Goal: Information Seeking & Learning: Find specific page/section

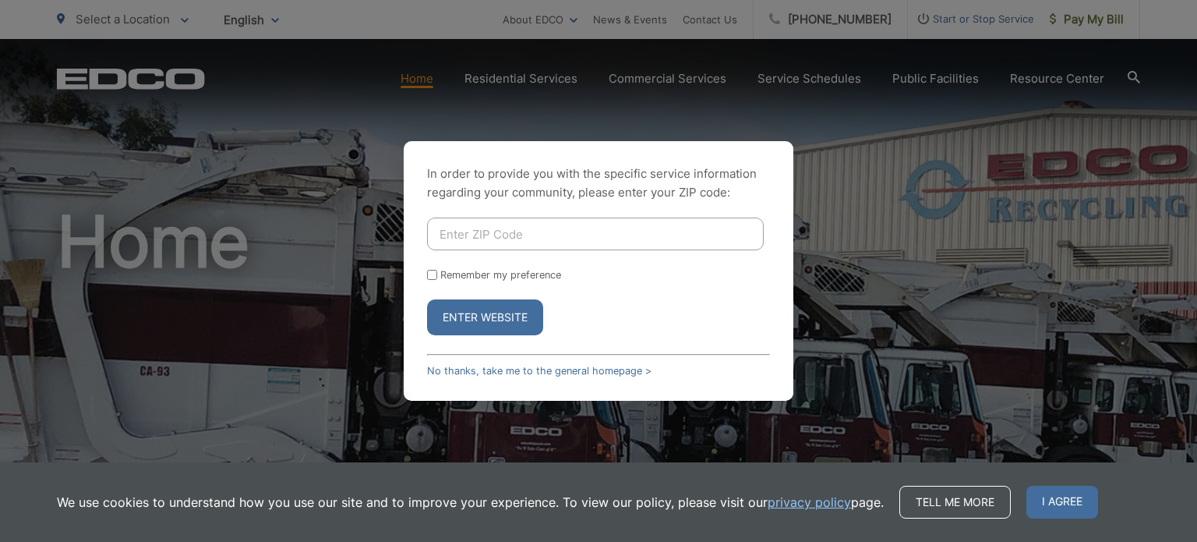
click at [511, 238] on input "Enter ZIP Code" at bounding box center [595, 233] width 337 height 33
type input "92083"
click at [509, 305] on button "Enter Website" at bounding box center [485, 317] width 116 height 36
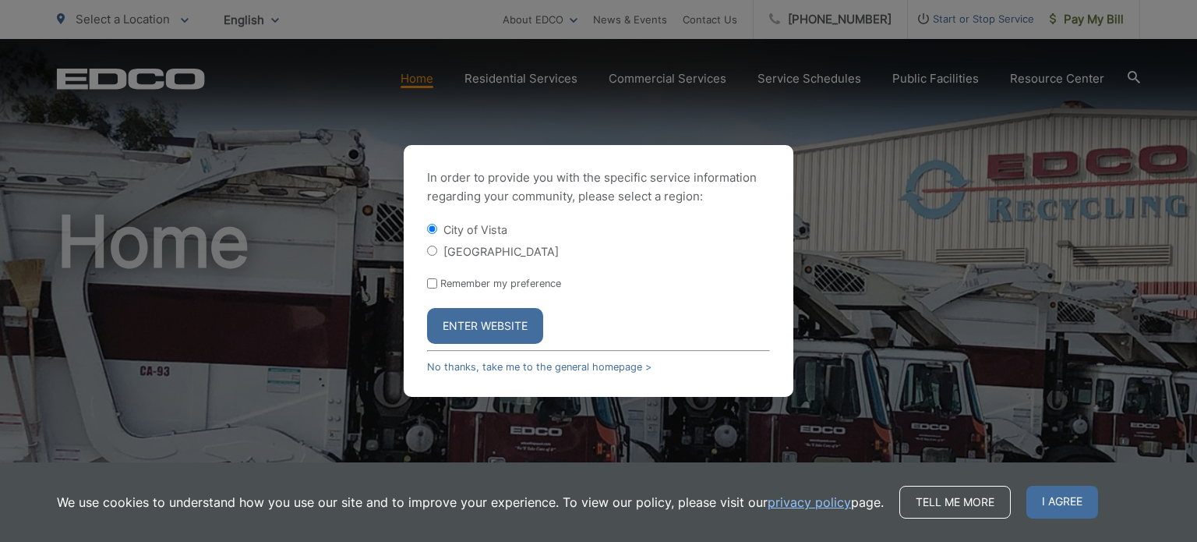
click at [476, 330] on button "Enter Website" at bounding box center [485, 326] width 116 height 36
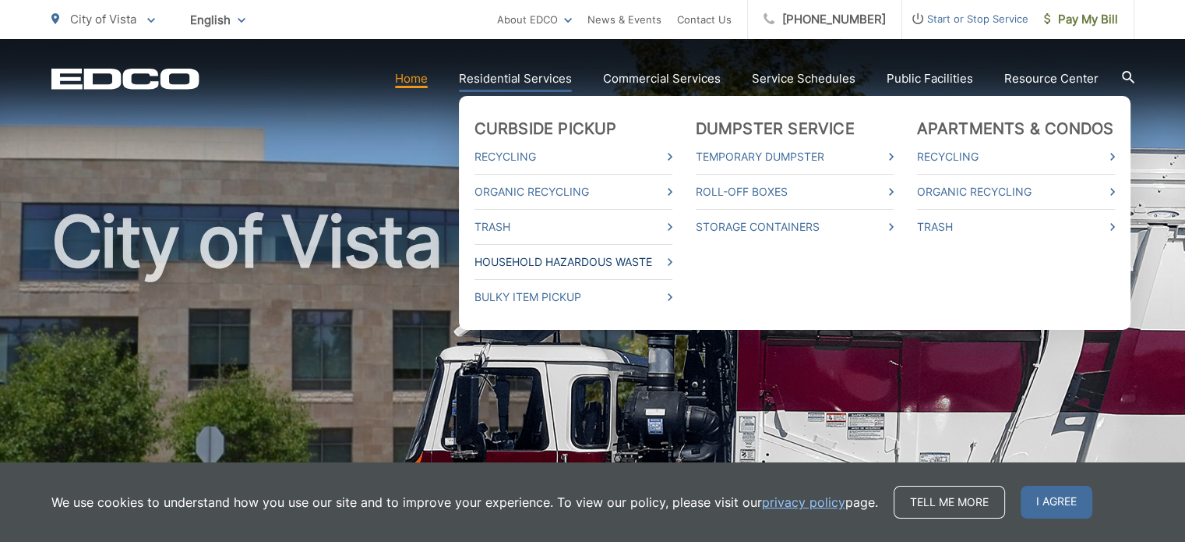
click at [556, 258] on link "Household Hazardous Waste" at bounding box center [573, 261] width 198 height 19
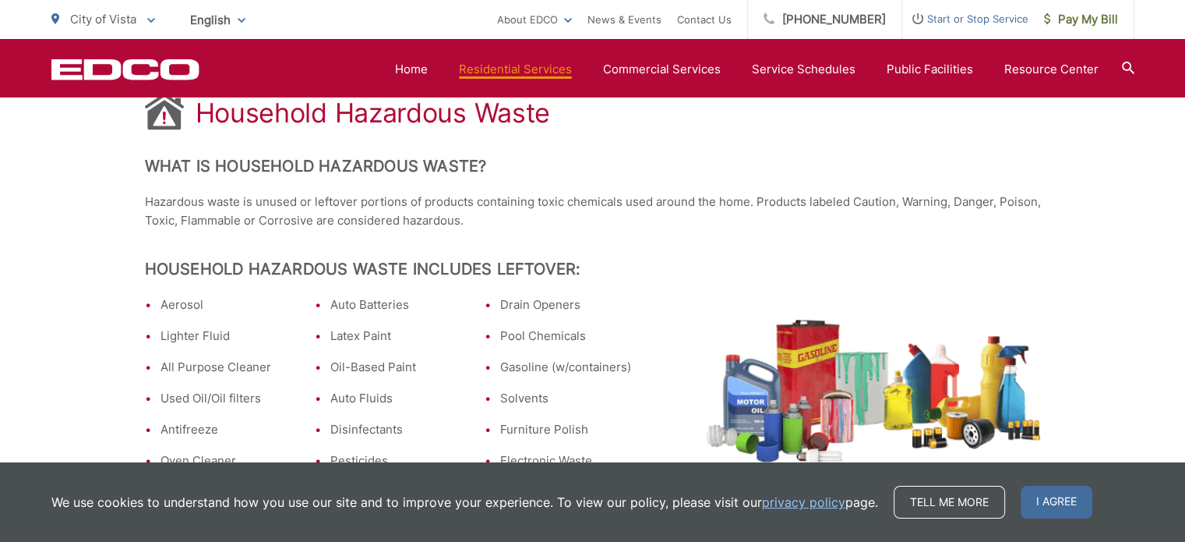
scroll to position [390, 0]
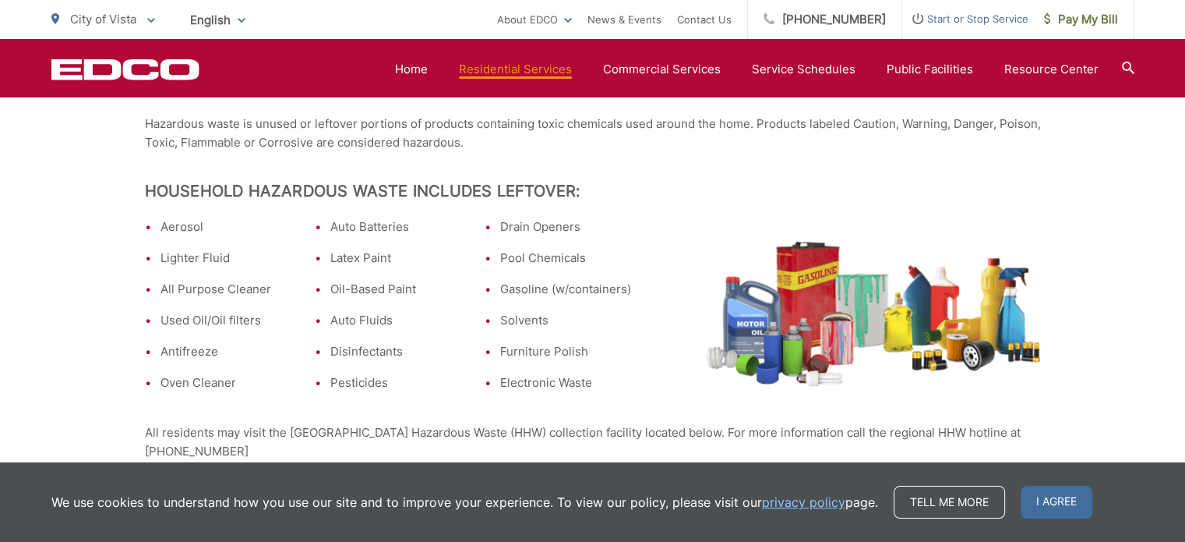
drag, startPoint x: 1057, startPoint y: 496, endPoint x: 1085, endPoint y: 391, distance: 108.1
click at [1057, 496] on span "I agree" at bounding box center [1057, 501] width 72 height 33
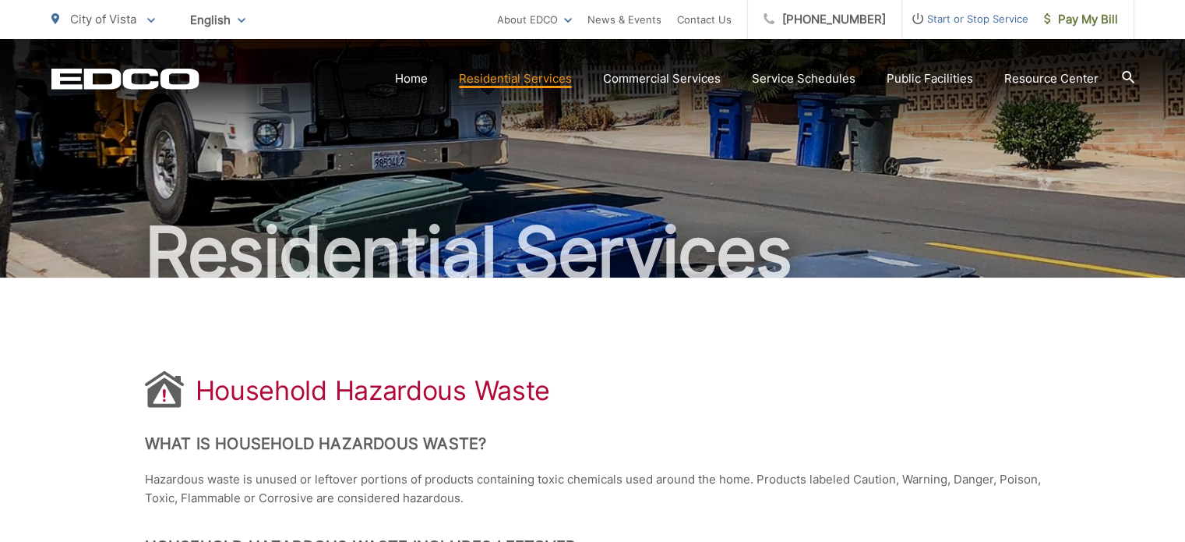
scroll to position [0, 0]
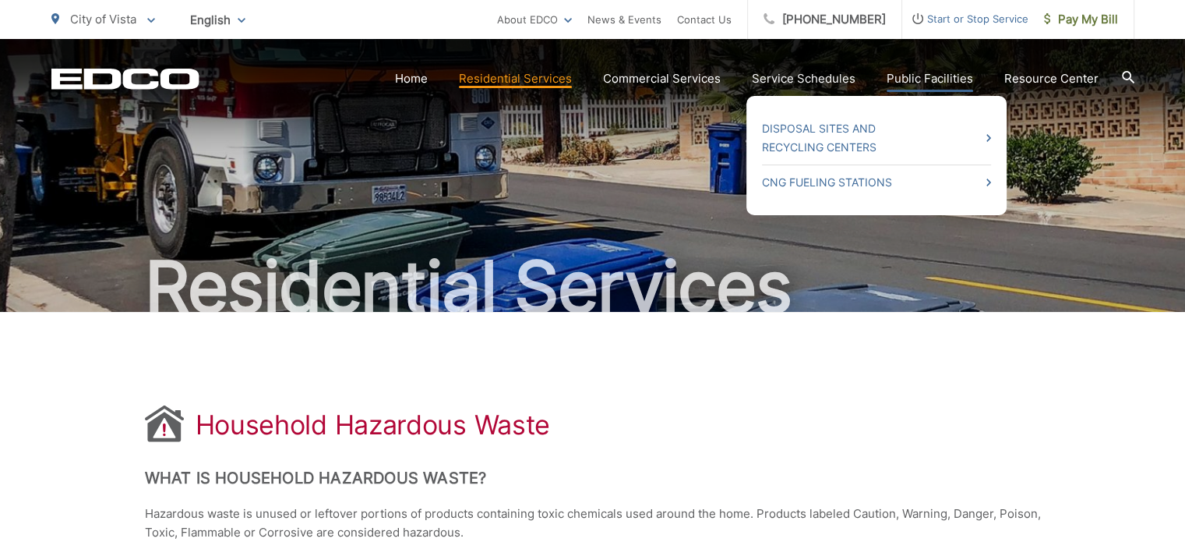
click at [887, 79] on link "Public Facilities" at bounding box center [930, 78] width 86 height 19
